Goal: Transaction & Acquisition: Register for event/course

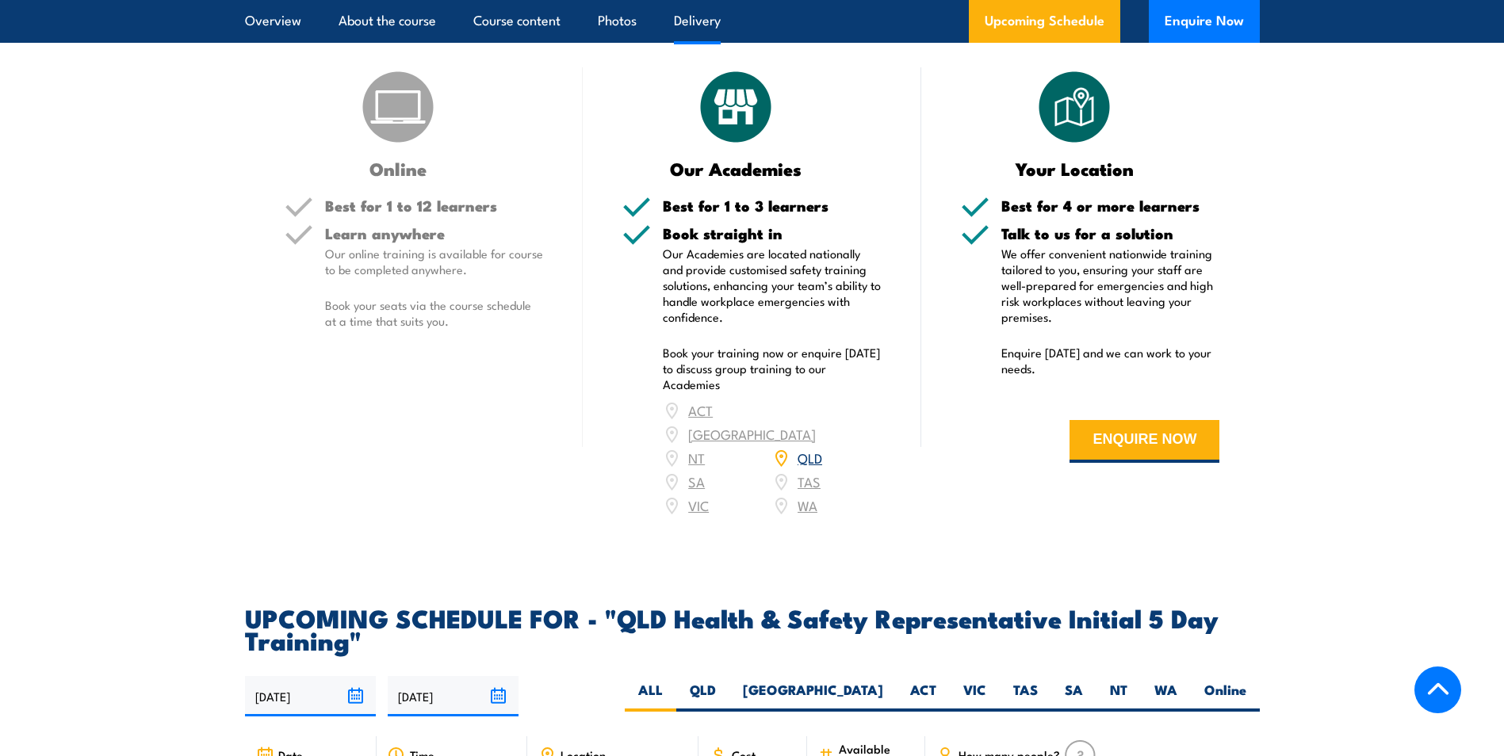
scroll to position [2234, 0]
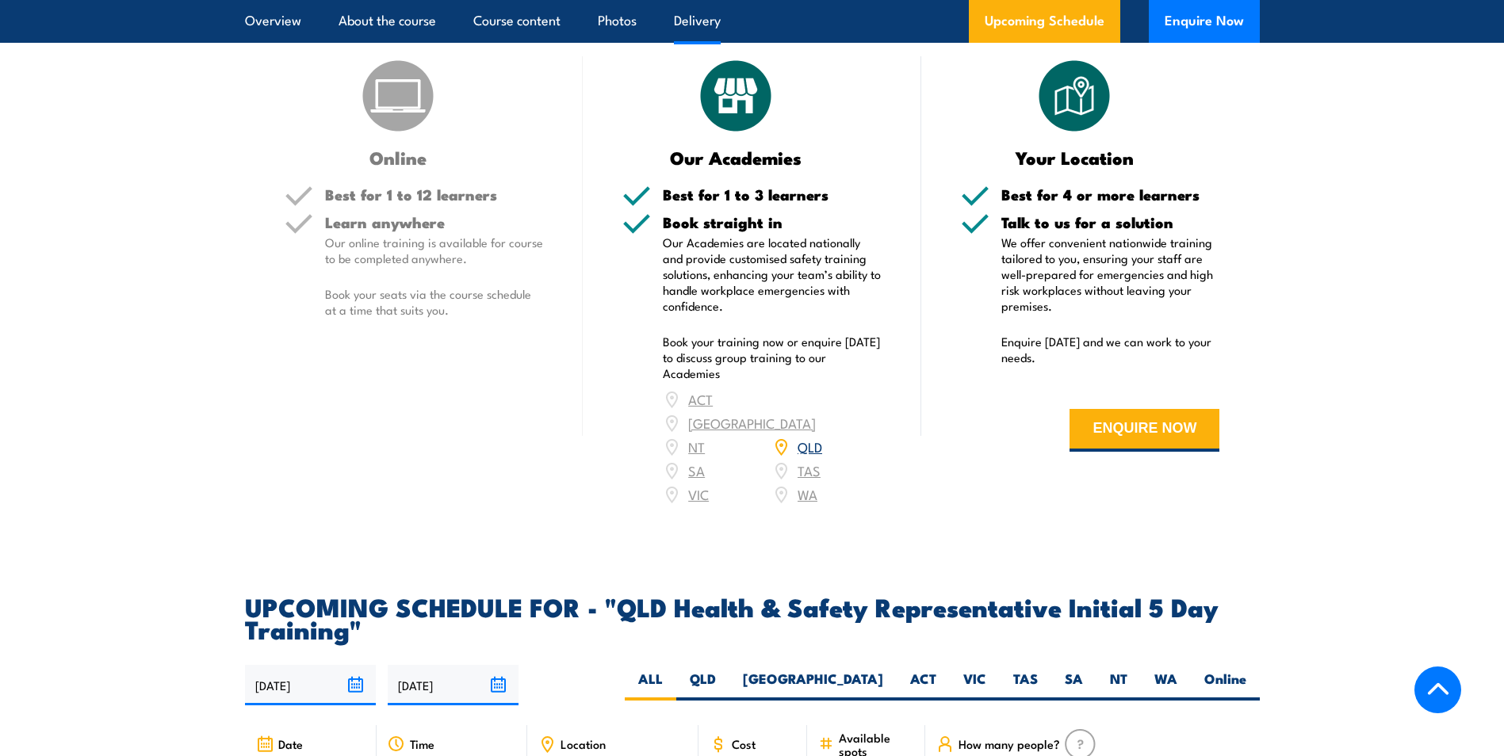
click at [808, 441] on link "QLD" at bounding box center [810, 446] width 25 height 19
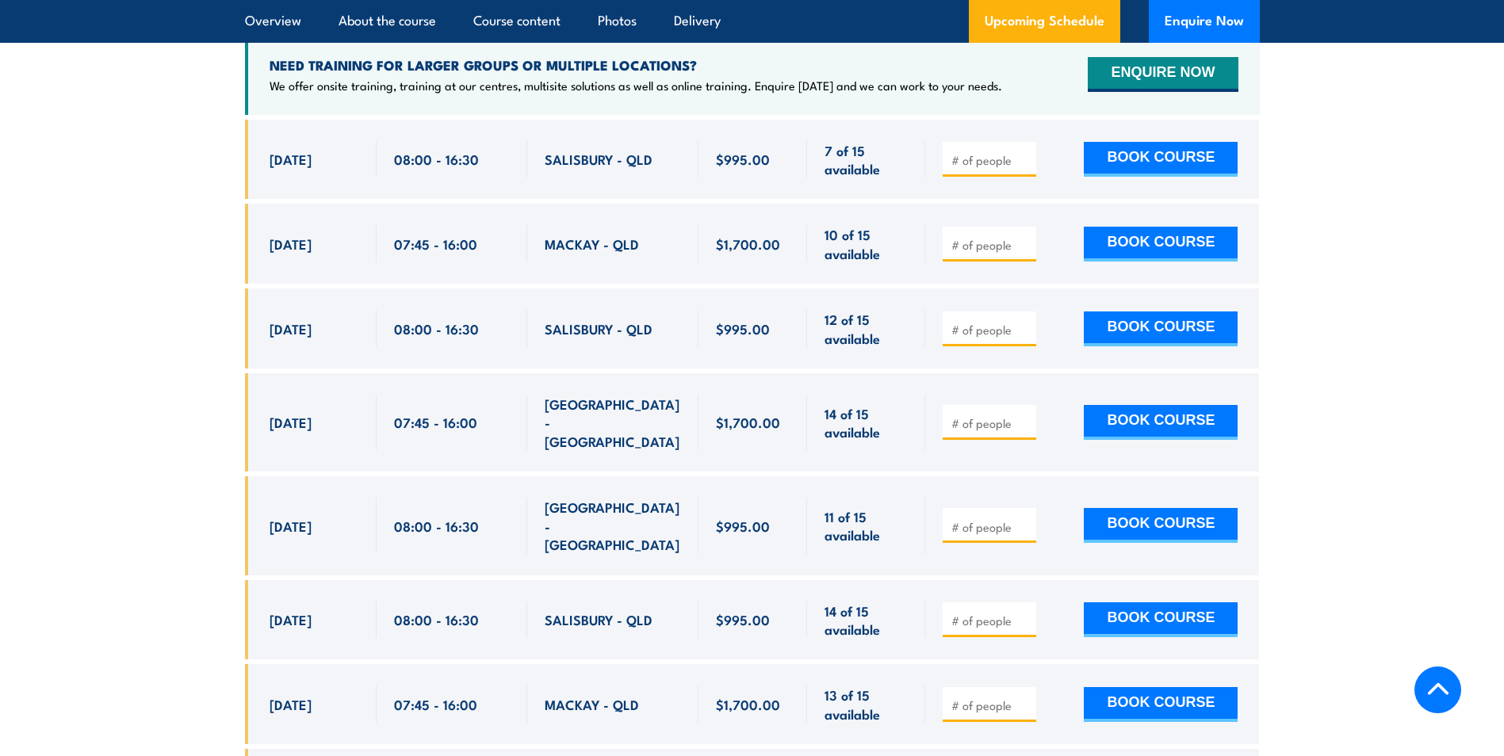
scroll to position [3135, 0]
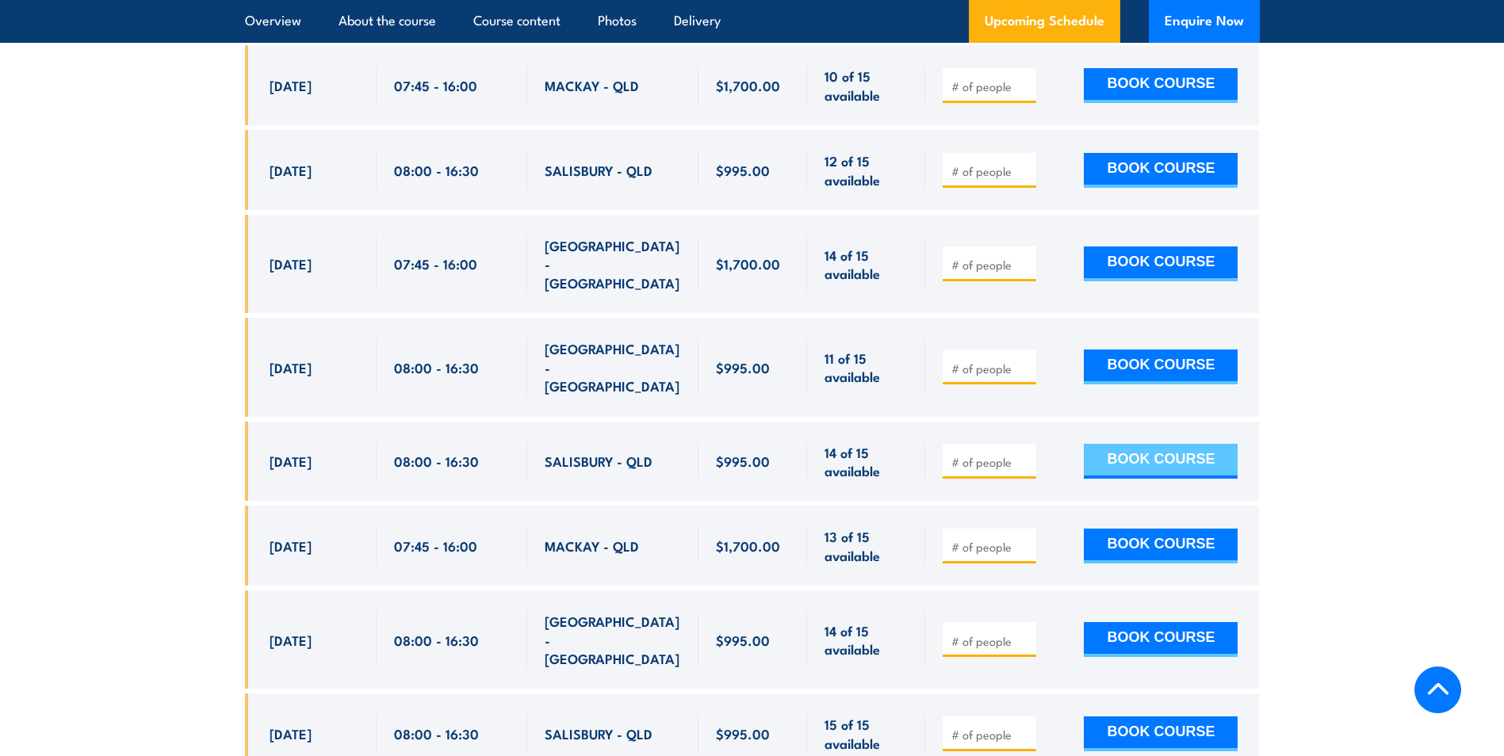
click at [1134, 444] on button "BOOK COURSE" at bounding box center [1161, 461] width 154 height 35
type input "1"
click at [1020, 454] on input "1" at bounding box center [990, 462] width 79 height 16
click at [1181, 444] on button "BOOK COURSE" at bounding box center [1161, 461] width 154 height 35
